Goal: Register for event/course

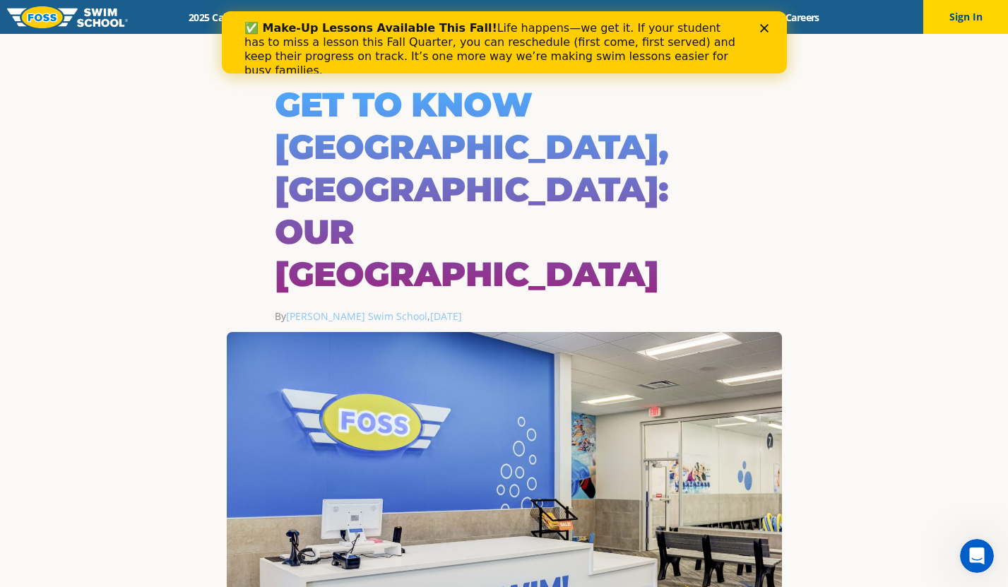
click at [763, 34] on div "✅ Make-Up Lessons Available This Fall! Life happens—we get it. If your student …" at bounding box center [504, 49] width 520 height 65
click at [763, 33] on div "✅ Make-Up Lessons Available This Fall! Life happens—we get it. If your student …" at bounding box center [504, 49] width 520 height 65
click at [765, 28] on polygon "Close" at bounding box center [763, 28] width 8 height 8
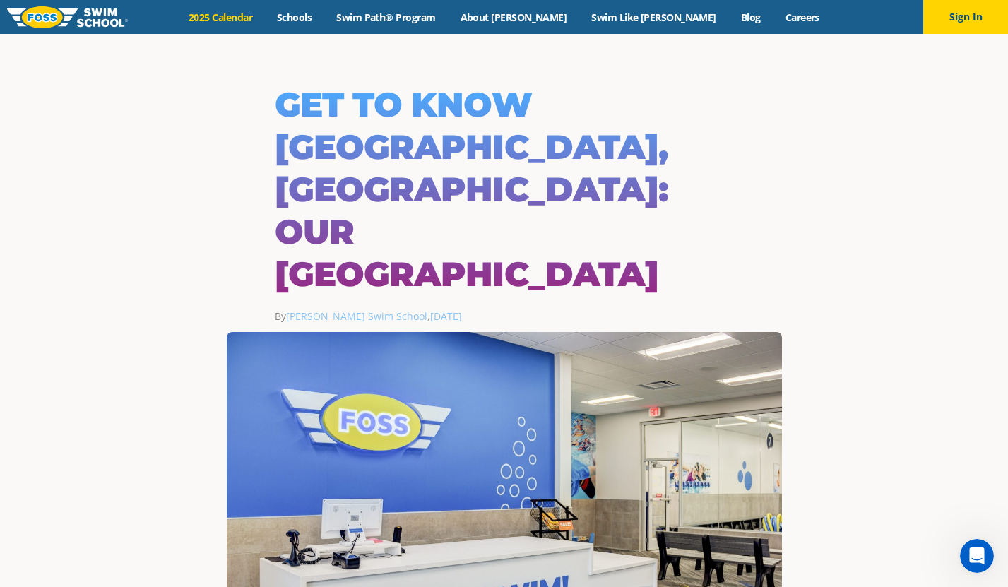
click at [265, 18] on link "2025 Calendar" at bounding box center [221, 17] width 88 height 13
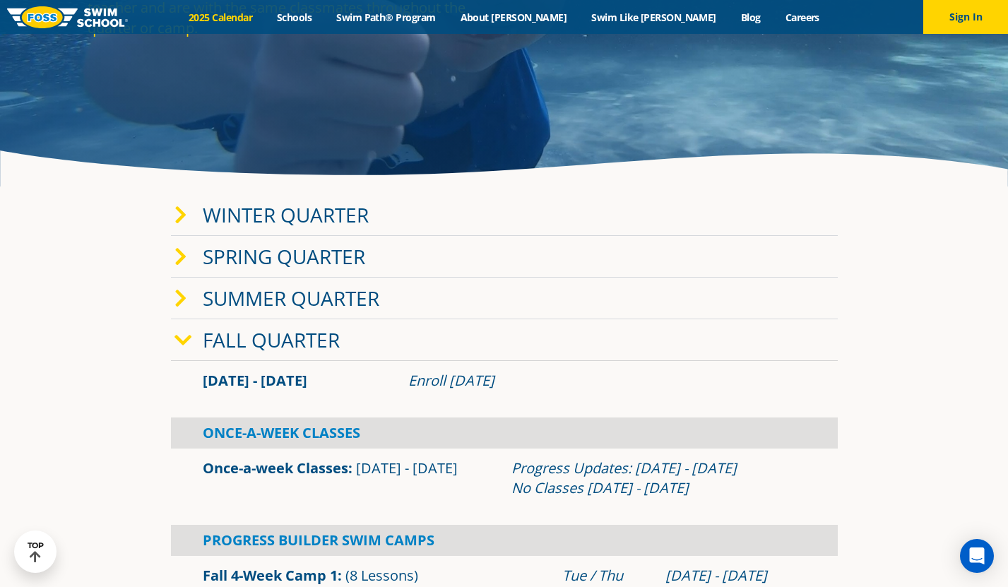
click at [287, 346] on link "Fall Quarter" at bounding box center [271, 339] width 137 height 27
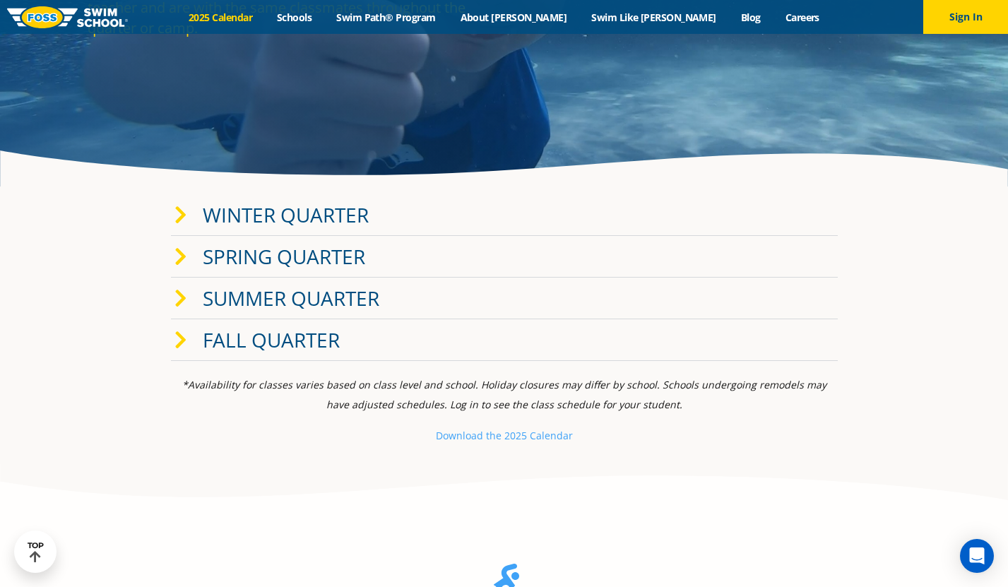
click at [287, 346] on link "Fall Quarter" at bounding box center [271, 339] width 137 height 27
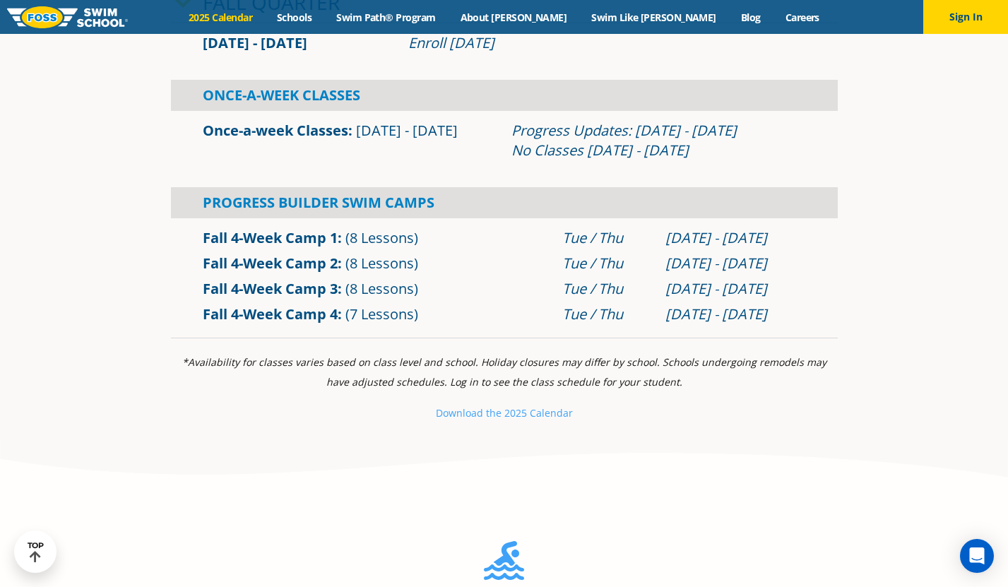
scroll to position [512, 0]
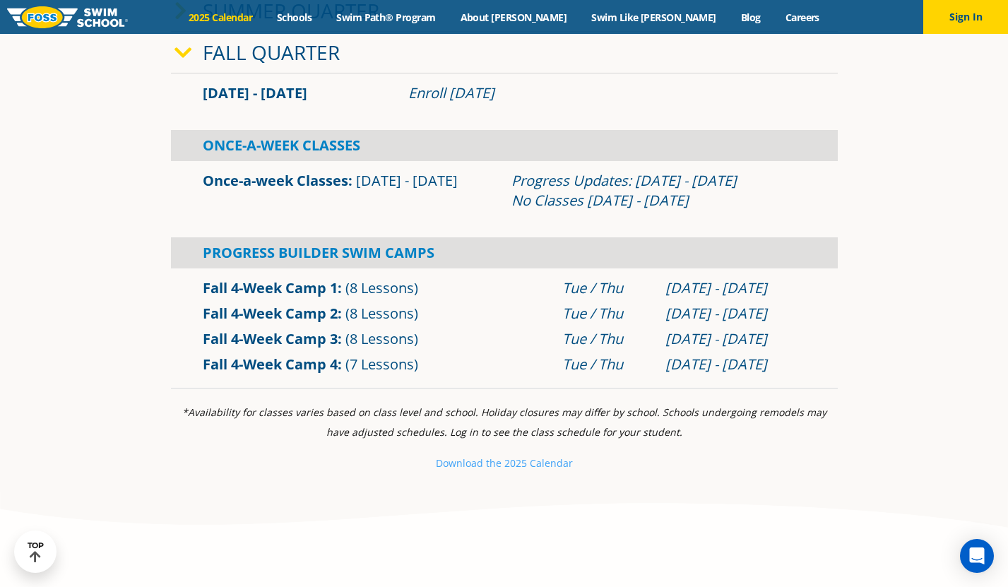
click at [292, 182] on link "Once-a-week Classes" at bounding box center [275, 180] width 145 height 19
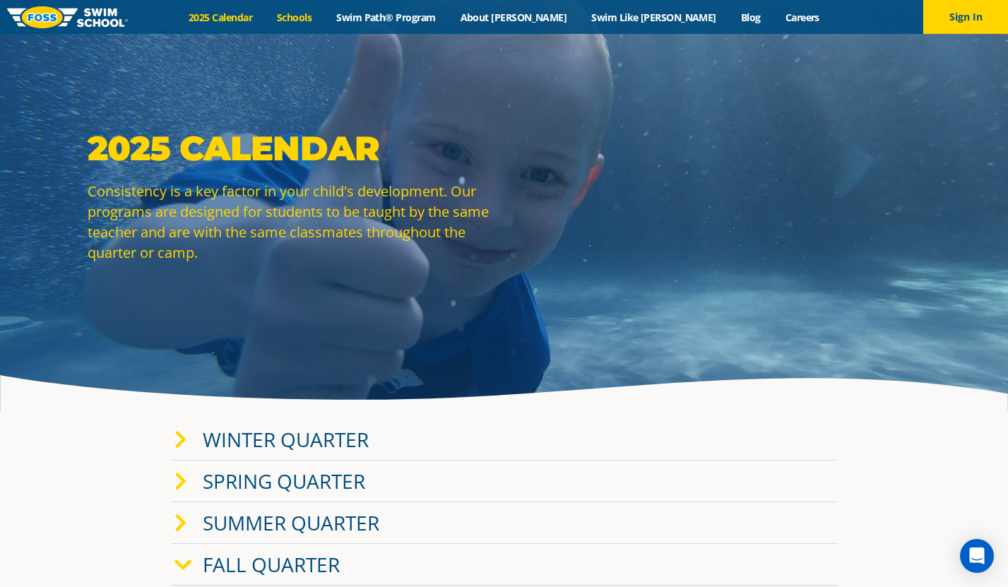
click at [324, 13] on link "Schools" at bounding box center [294, 17] width 59 height 13
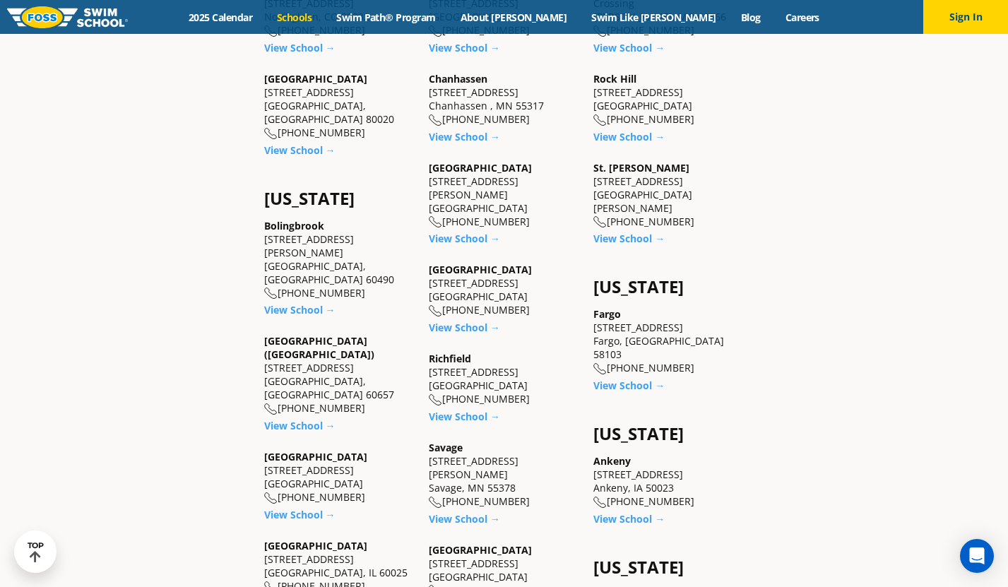
scroll to position [857, 0]
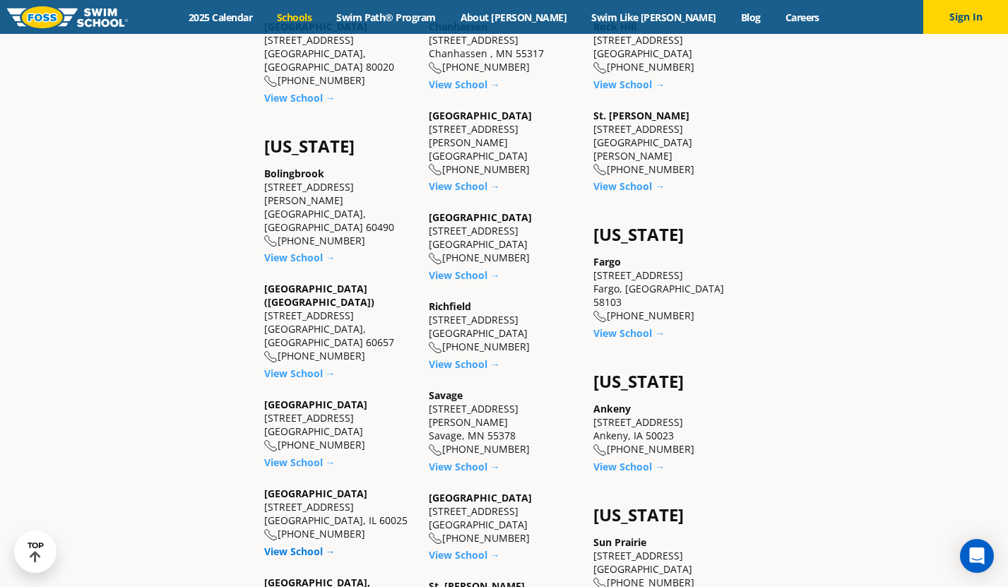
click at [310, 544] on link "View School →" at bounding box center [299, 550] width 71 height 13
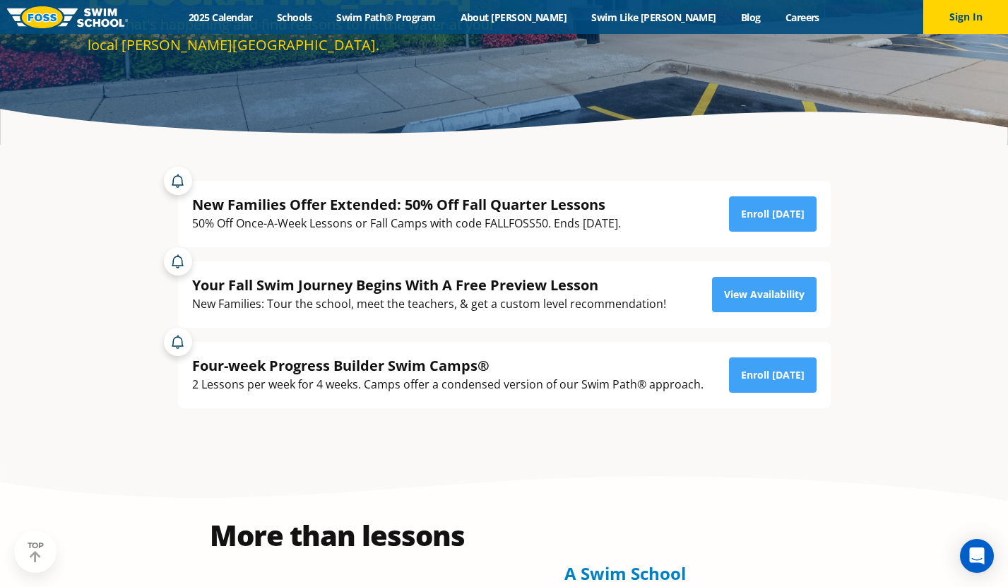
scroll to position [277, 0]
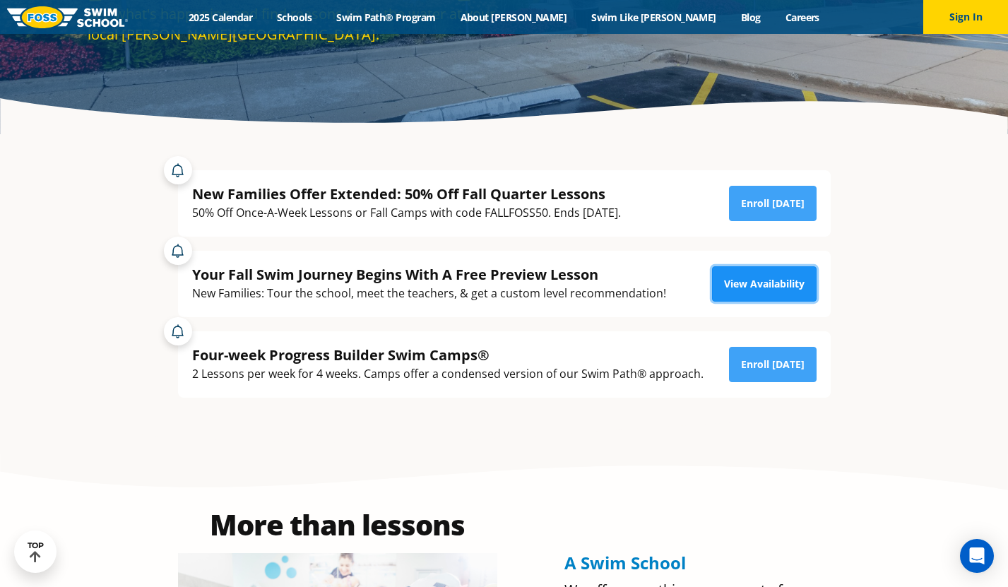
click at [748, 287] on link "View Availability" at bounding box center [764, 283] width 105 height 35
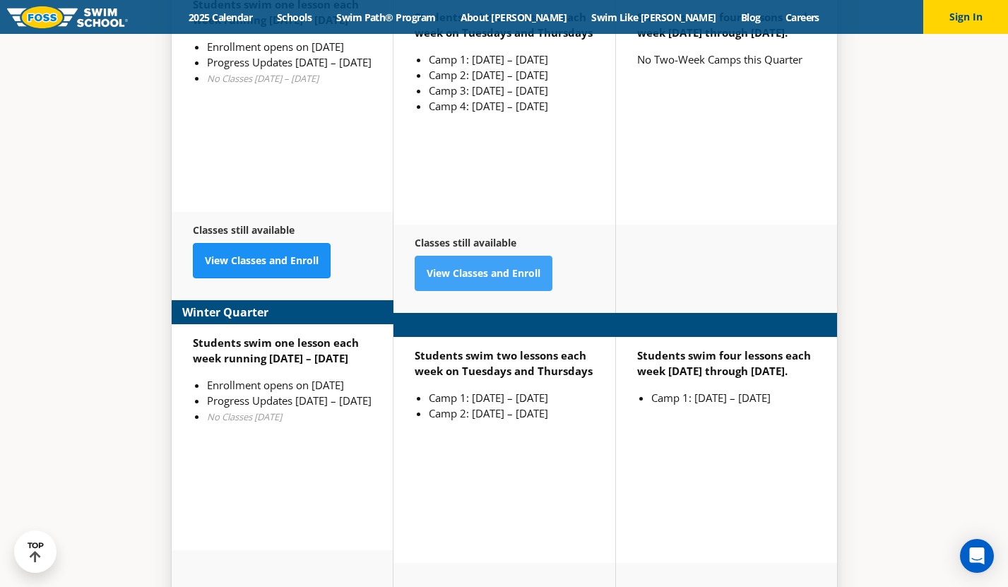
scroll to position [3536, 0]
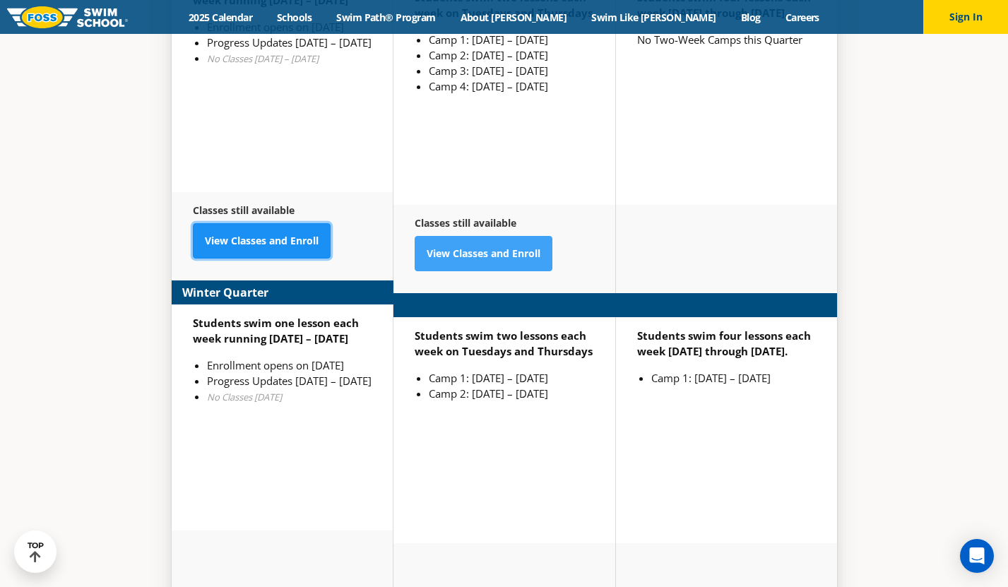
click at [262, 223] on link "View Classes and Enroll" at bounding box center [262, 240] width 138 height 35
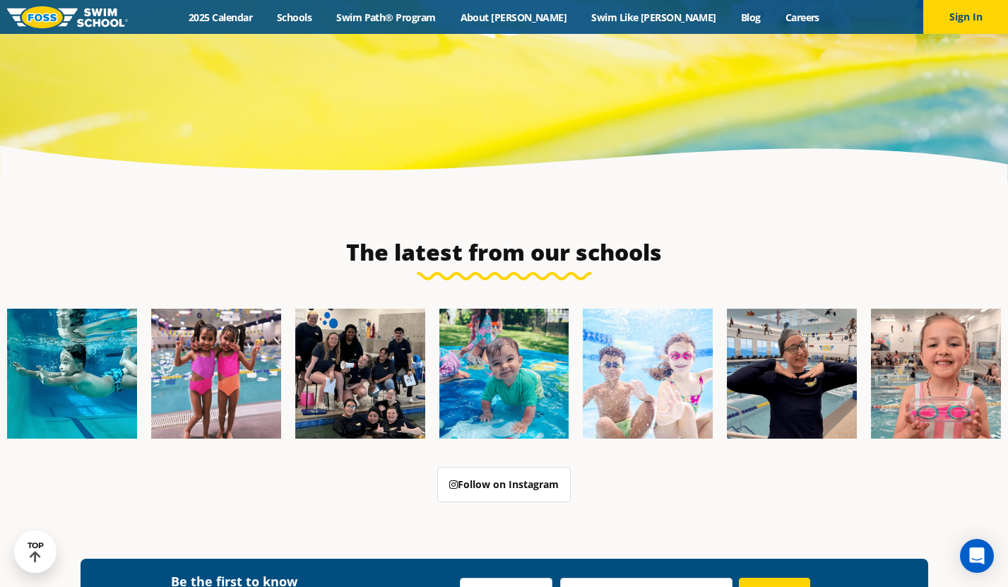
scroll to position [4705, 0]
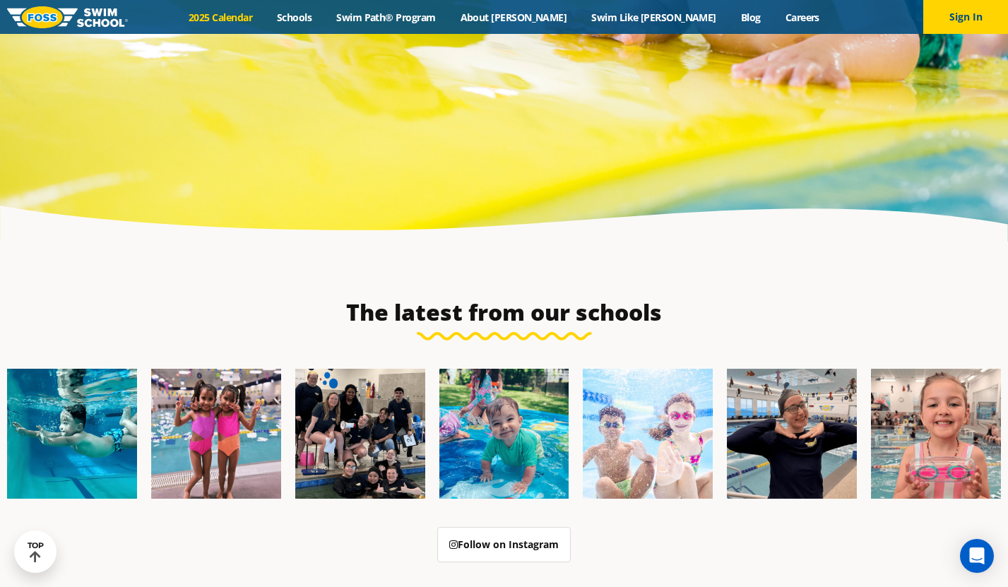
scroll to position [4534, 0]
